Goal: Task Accomplishment & Management: Manage account settings

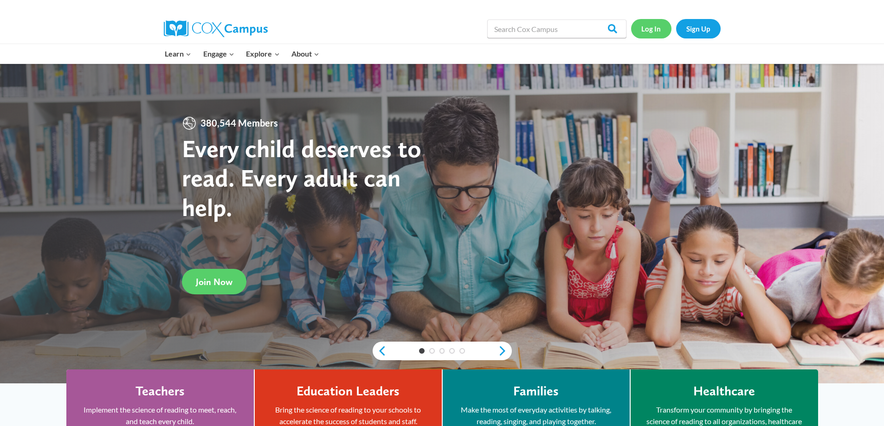
click at [651, 32] on link "Log In" at bounding box center [651, 28] width 40 height 19
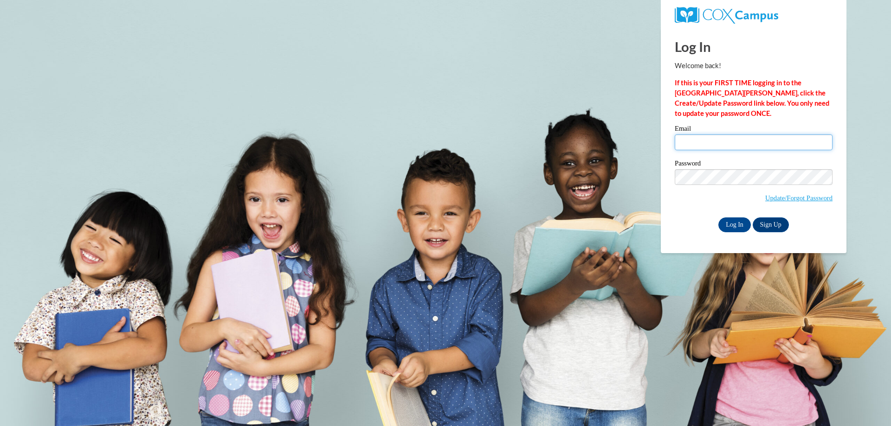
drag, startPoint x: 0, startPoint y: 0, endPoint x: 686, endPoint y: 142, distance: 700.3
click at [686, 142] on input "Email" at bounding box center [753, 143] width 158 height 16
type input "[EMAIL_ADDRESS][DOMAIN_NAME]"
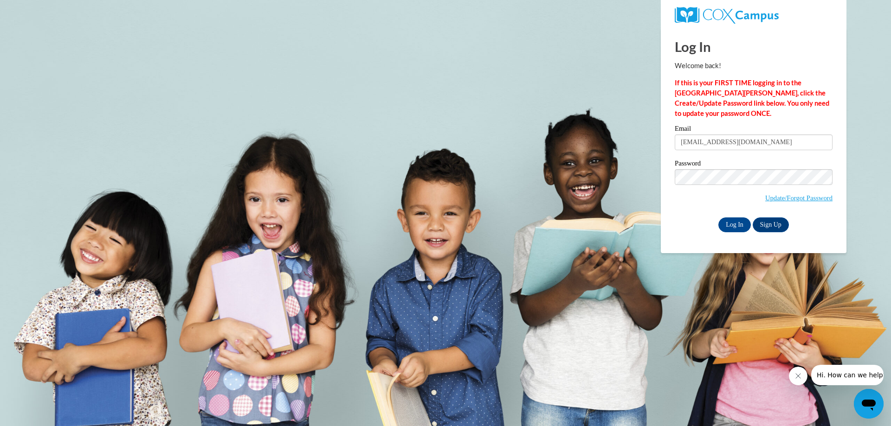
click at [708, 223] on div "Log In Sign Up" at bounding box center [753, 225] width 158 height 15
click at [727, 223] on input "Log In" at bounding box center [734, 225] width 32 height 15
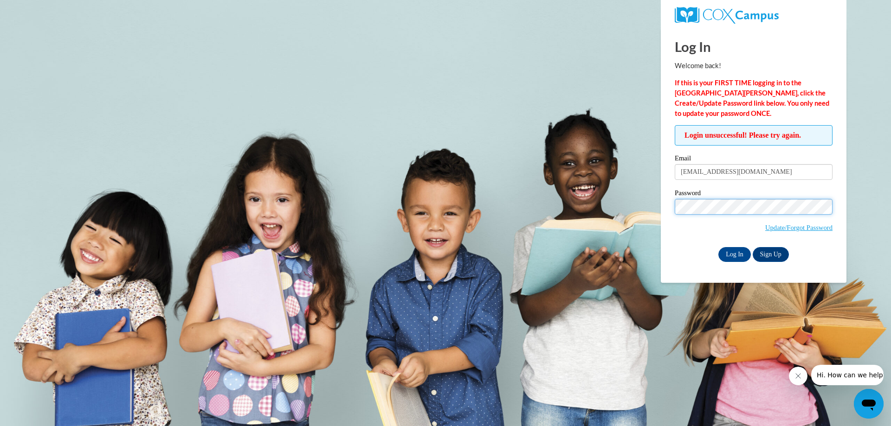
click at [718, 247] on input "Log In" at bounding box center [734, 254] width 32 height 15
